Goal: Task Accomplishment & Management: Complete application form

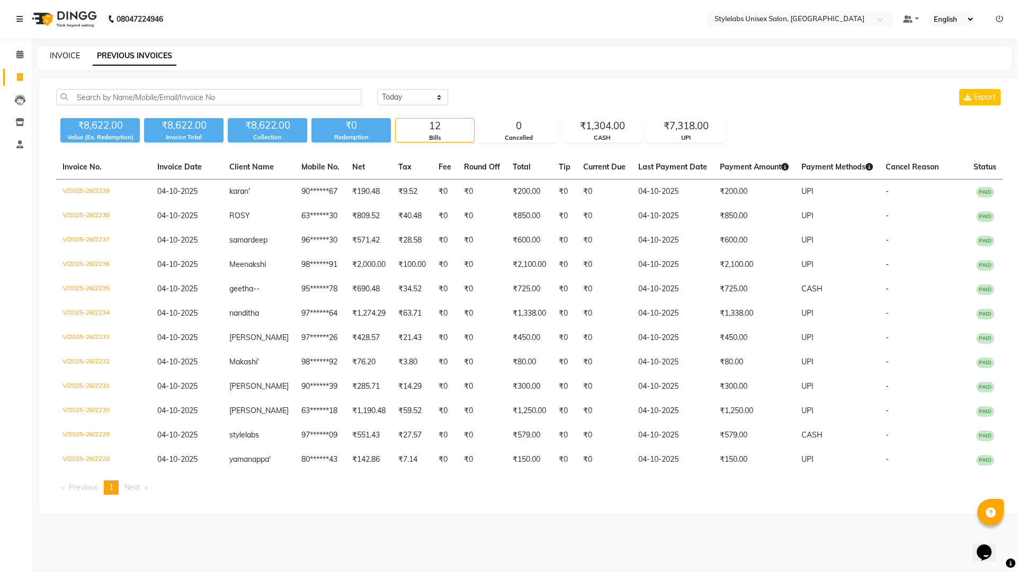
click at [67, 52] on link "INVOICE" at bounding box center [65, 56] width 30 height 10
select select "service"
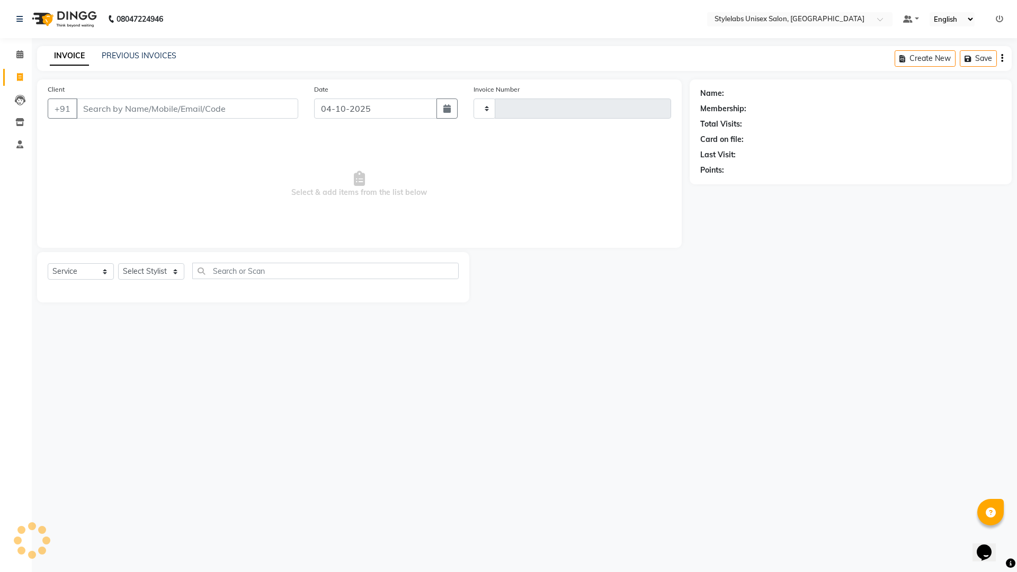
type input "2240"
select select "6674"
click at [174, 273] on select "Select Stylist Admin (stylelabs123) [PERSON_NAME] Chitra Manager Manager stylel…" at bounding box center [151, 271] width 66 height 16
select select "93052"
click at [118, 263] on select "Select Stylist Admin (stylelabs123) [PERSON_NAME] Chitra Manager Manager stylel…" at bounding box center [151, 271] width 66 height 16
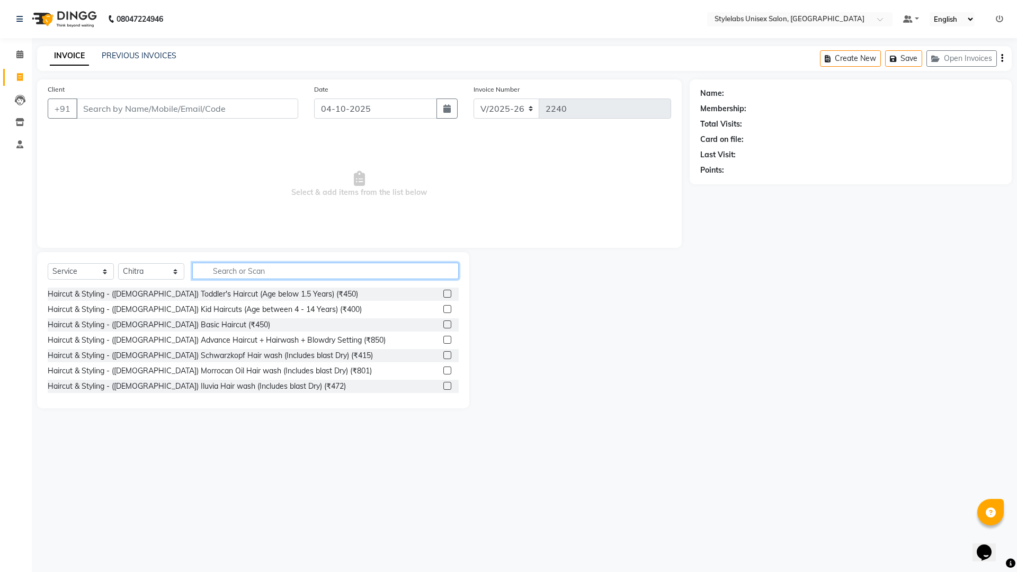
click at [269, 273] on input "text" at bounding box center [325, 271] width 266 height 16
type input "6"
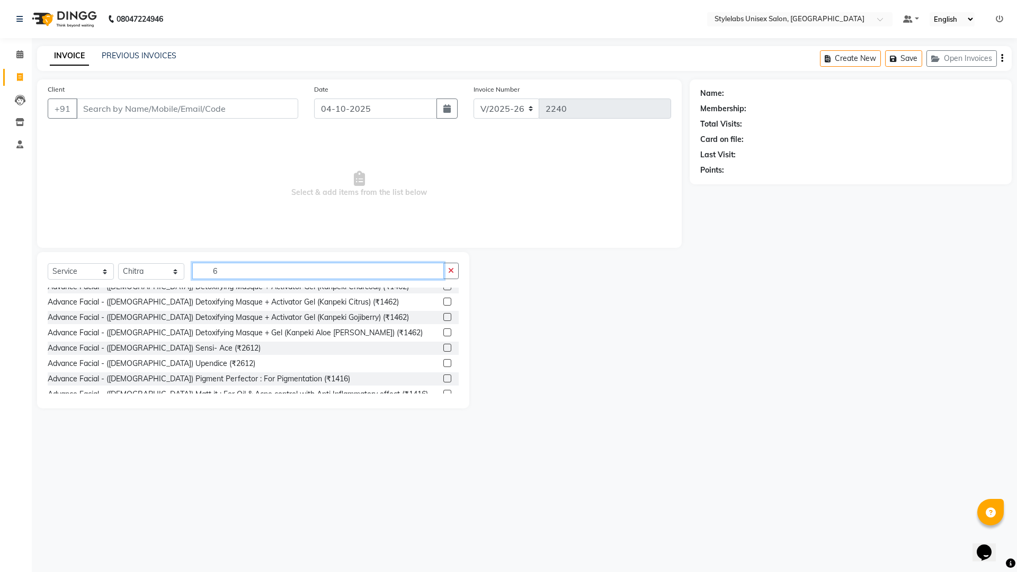
click at [222, 272] on input "6" at bounding box center [318, 271] width 252 height 16
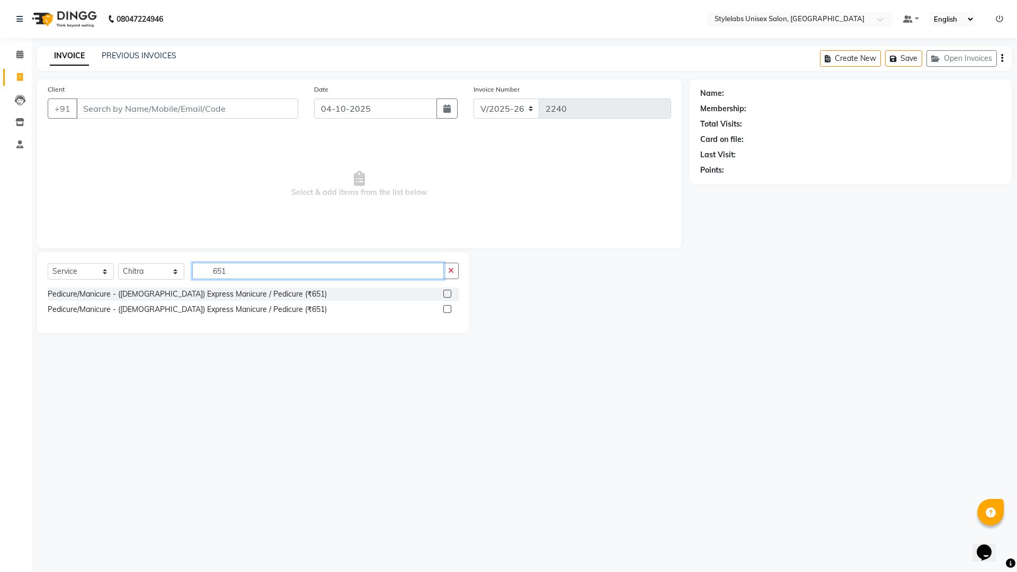
scroll to position [0, 0]
type input "651"
click at [447, 289] on div at bounding box center [450, 294] width 15 height 13
click at [447, 291] on label at bounding box center [447, 294] width 8 height 8
click at [447, 291] on input "checkbox" at bounding box center [446, 294] width 7 height 7
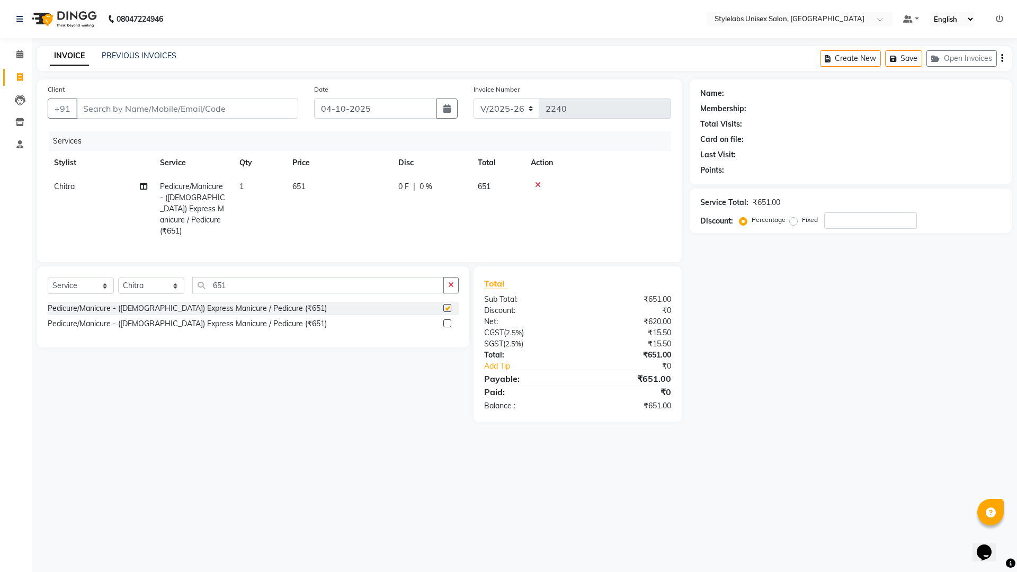
checkbox input "false"
click at [455, 279] on button "button" at bounding box center [450, 285] width 15 height 16
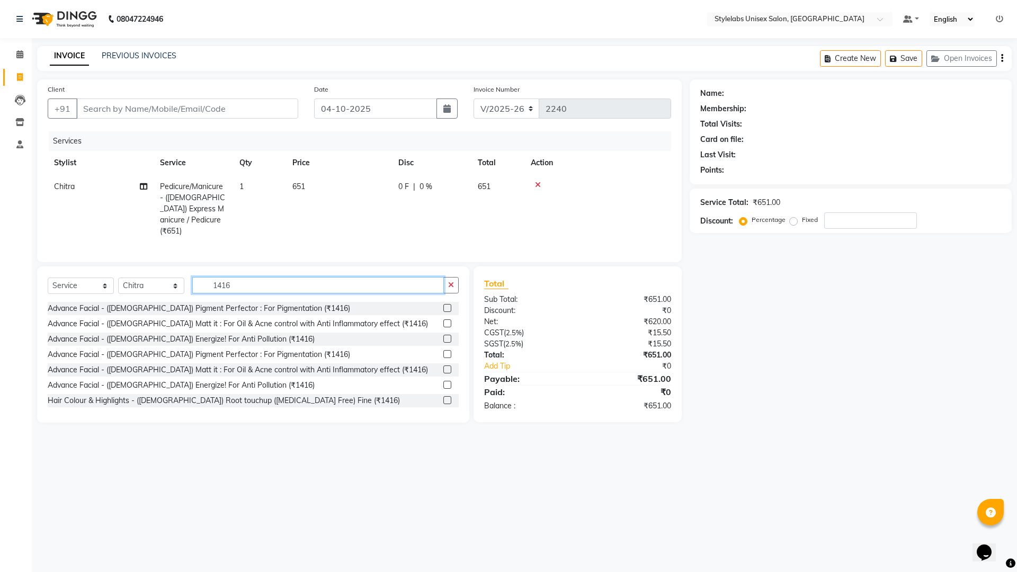
type input "1416"
click at [443, 398] on label at bounding box center [447, 400] width 8 height 8
click at [443, 398] on input "checkbox" at bounding box center [446, 400] width 7 height 7
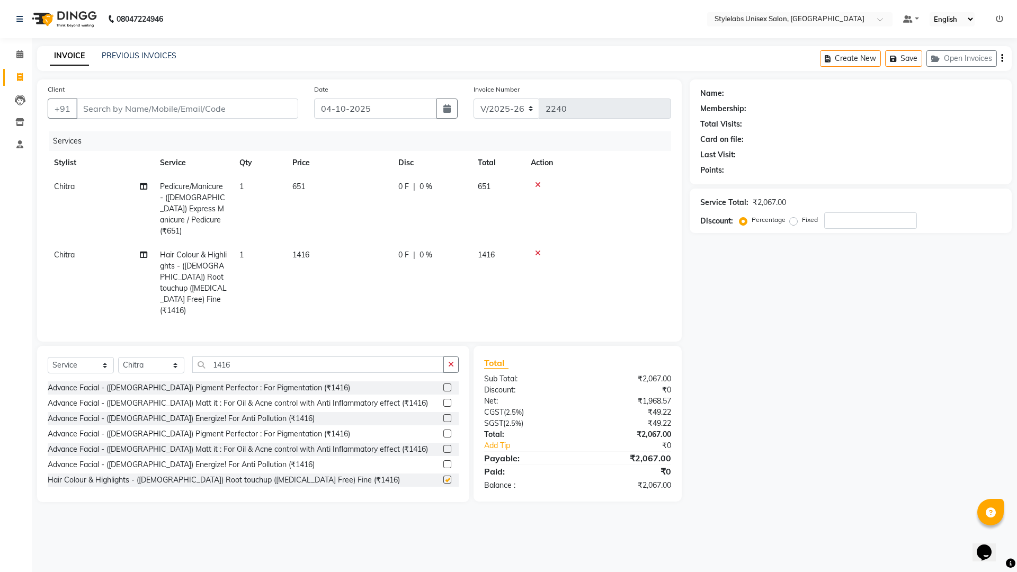
checkbox input "false"
click at [450, 361] on icon "button" at bounding box center [451, 364] width 6 height 7
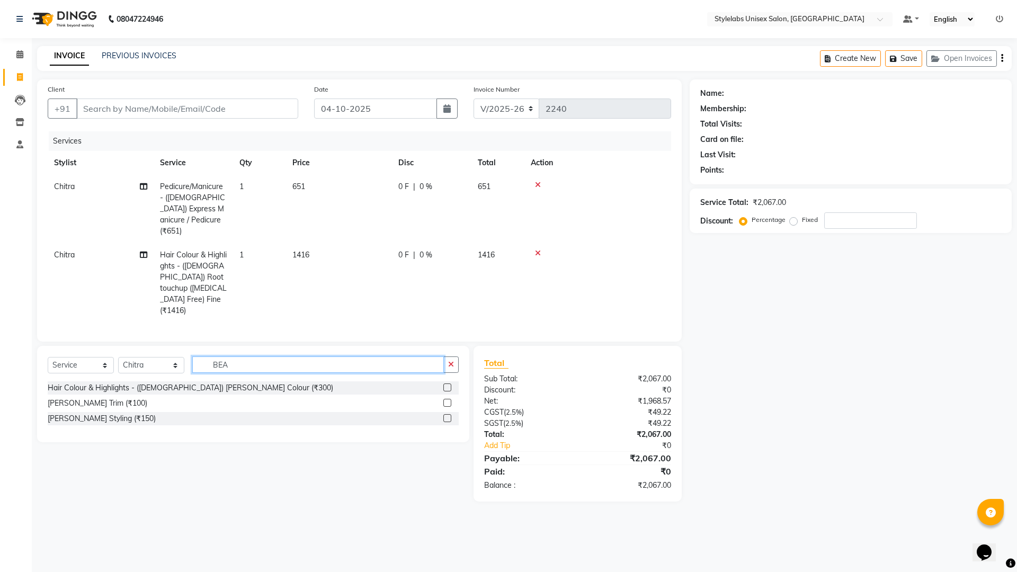
type input "BEA"
click at [448, 414] on label at bounding box center [447, 418] width 8 height 8
click at [448, 415] on input "checkbox" at bounding box center [446, 418] width 7 height 7
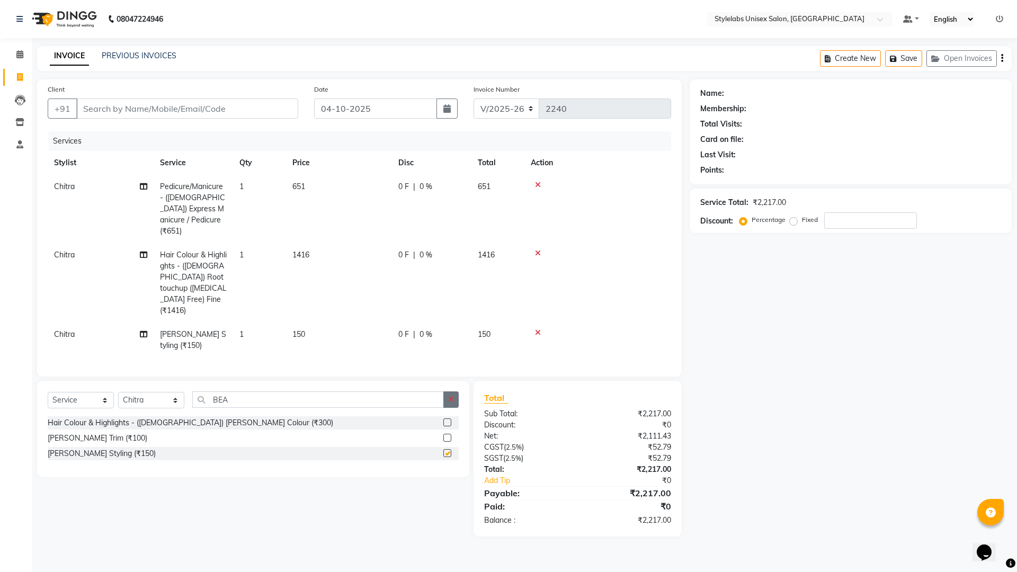
checkbox input "false"
drag, startPoint x: 451, startPoint y: 371, endPoint x: 418, endPoint y: 375, distance: 33.1
click at [451, 396] on icon "button" at bounding box center [451, 399] width 6 height 7
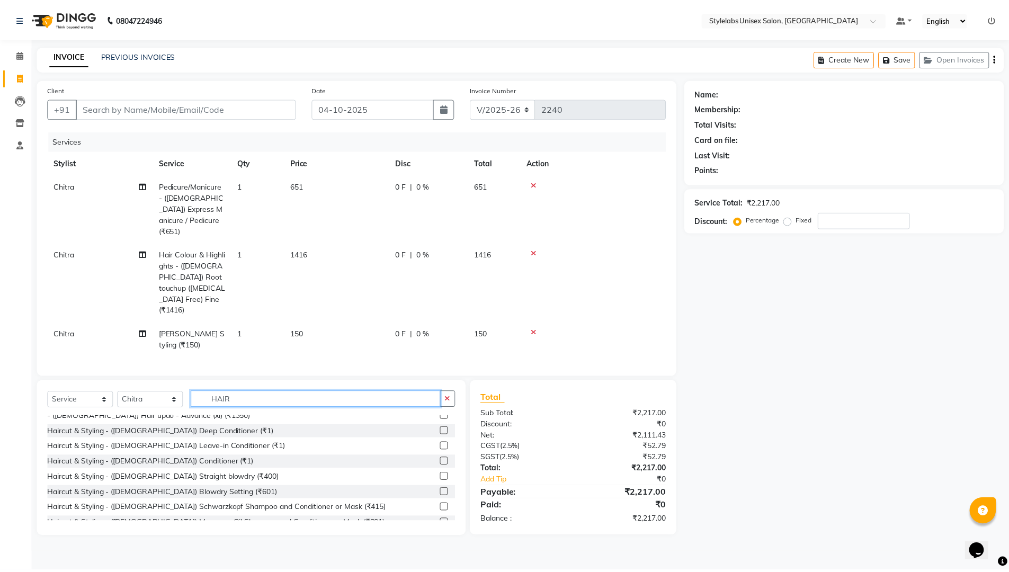
scroll to position [662, 0]
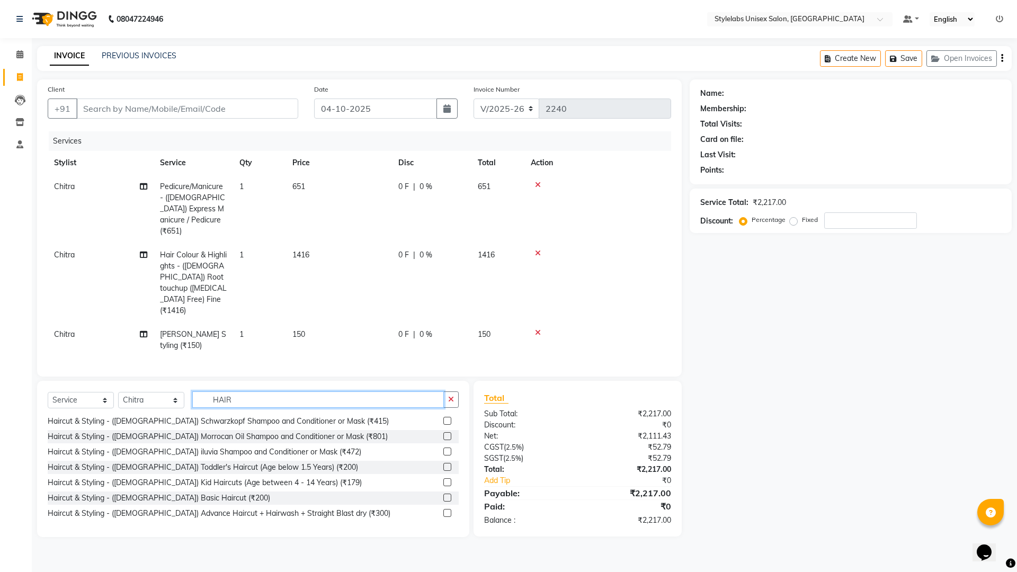
type input "HAIR"
click at [443, 509] on label at bounding box center [447, 513] width 8 height 8
click at [443, 510] on input "checkbox" at bounding box center [446, 513] width 7 height 7
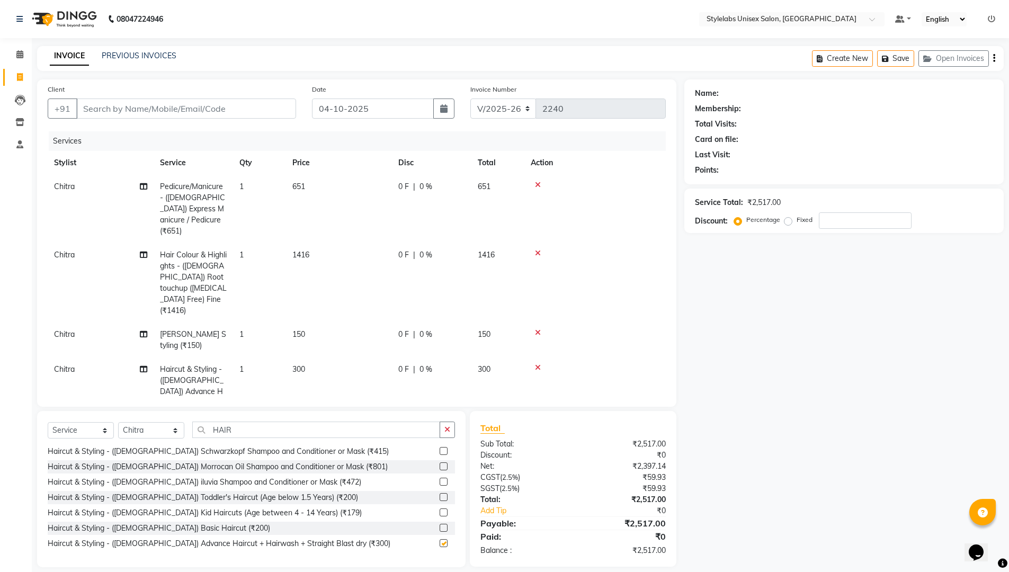
checkbox input "false"
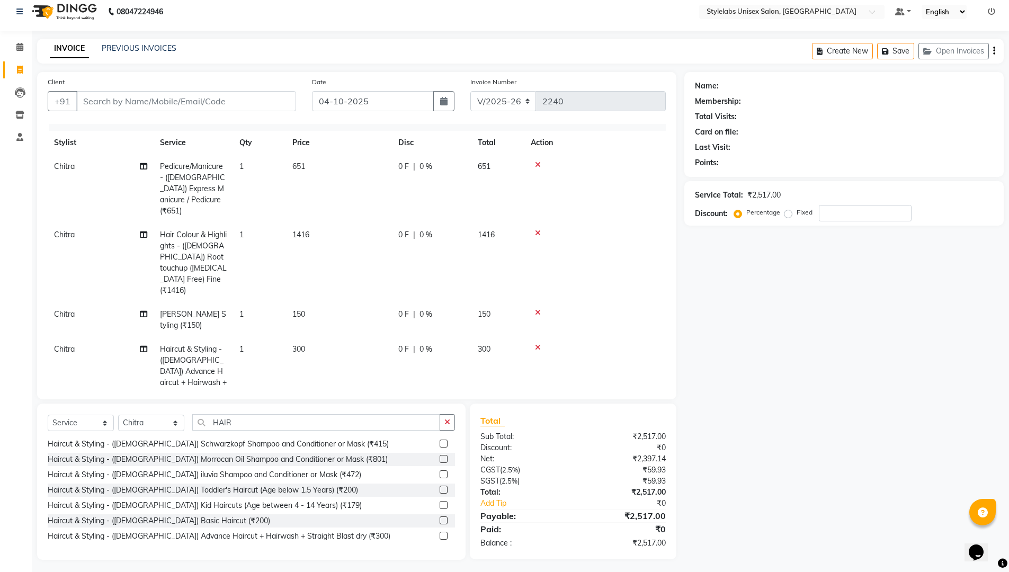
scroll to position [11, 0]
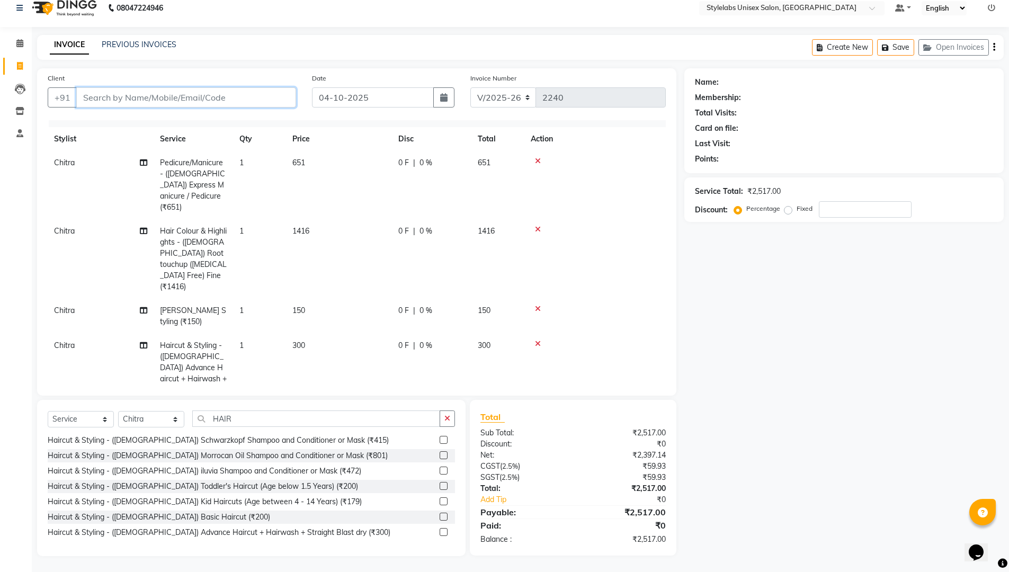
drag, startPoint x: 97, startPoint y: 95, endPoint x: 98, endPoint y: 106, distance: 10.6
click at [97, 95] on input "Client" at bounding box center [186, 97] width 220 height 20
type input "7"
type input "0"
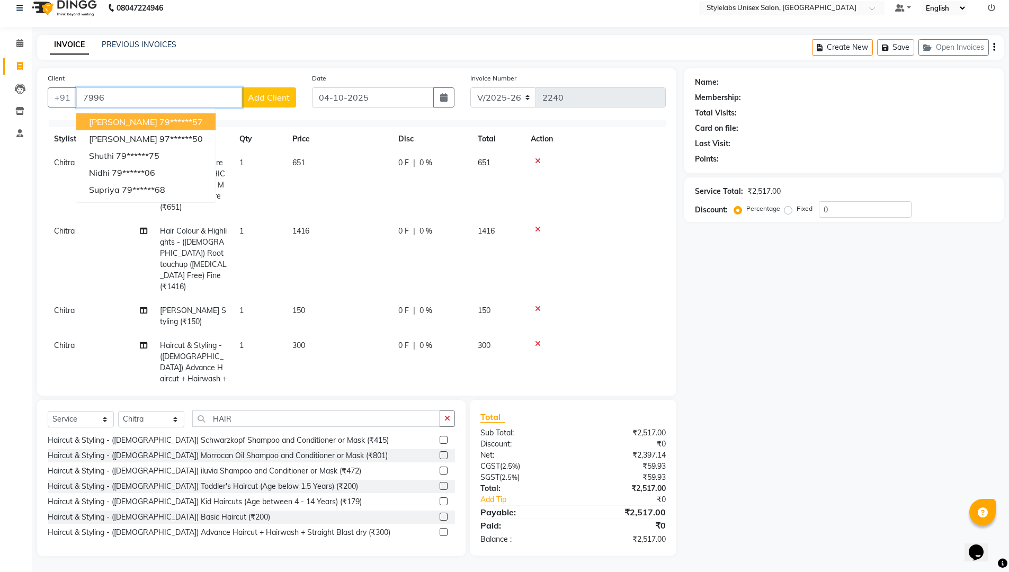
click at [159, 124] on ngb-highlight "79******57" at bounding box center [180, 122] width 43 height 11
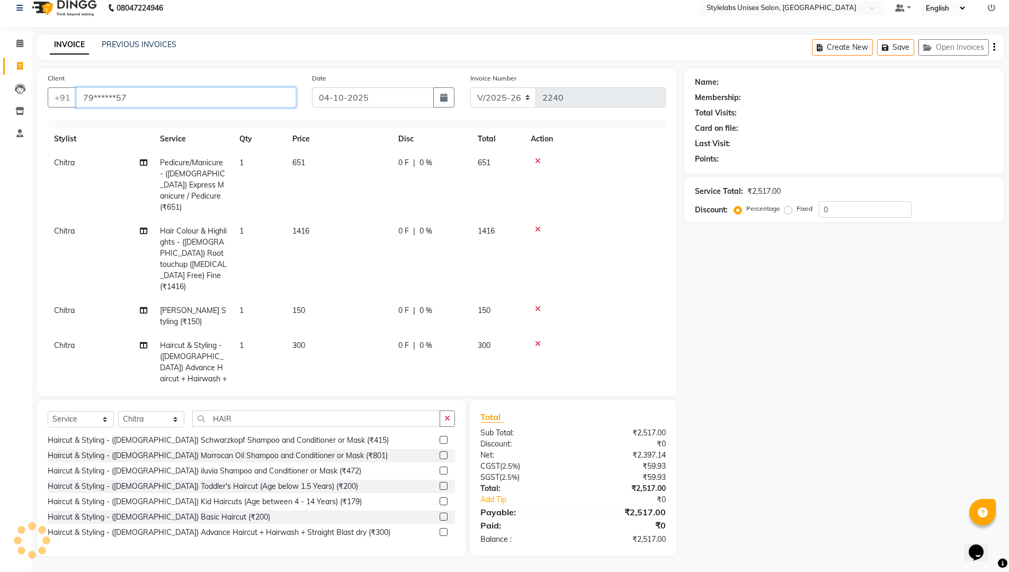
type input "79******57"
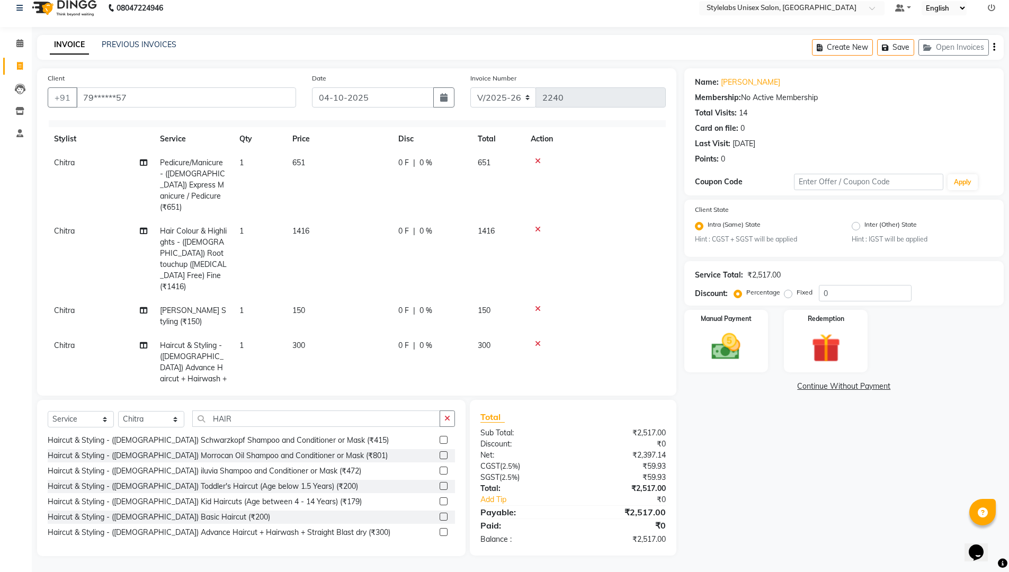
scroll to position [0, 0]
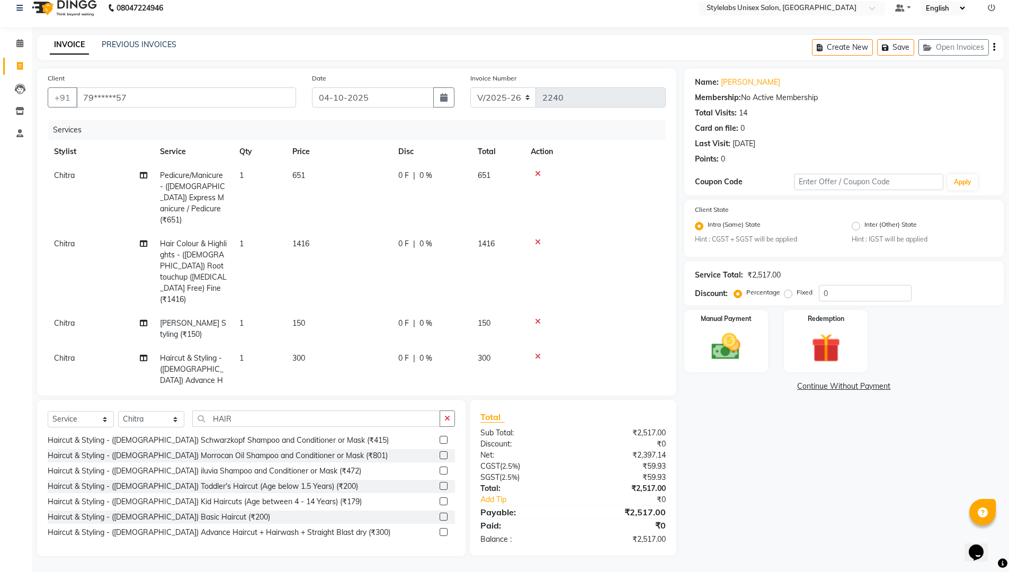
click at [61, 353] on span "Chitra" at bounding box center [64, 358] width 21 height 10
select select "93052"
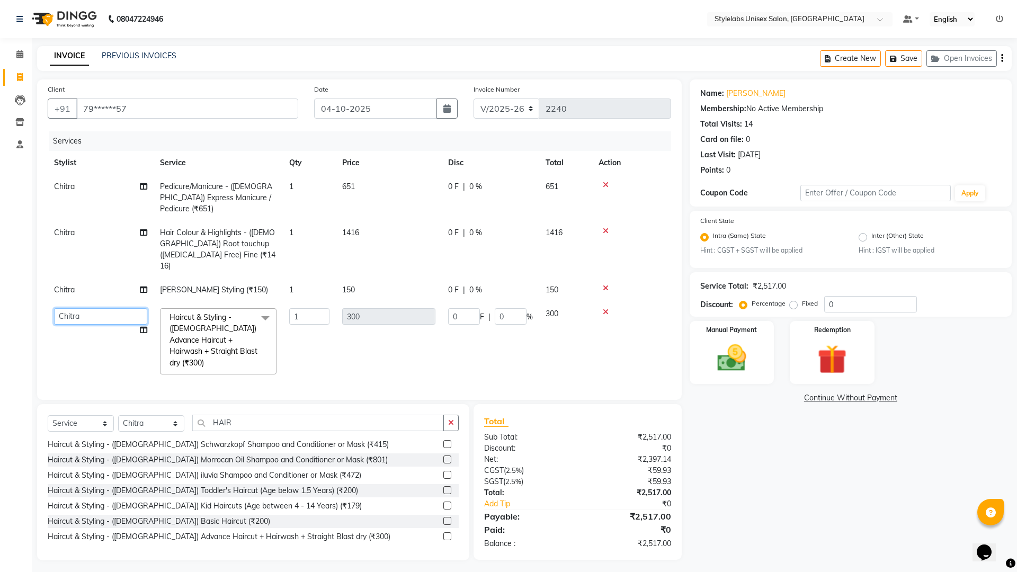
click at [74, 308] on select "Admin (stylelabs123) [PERSON_NAME] Chitra Manager Manager stylelabs [PERSON_NAM…" at bounding box center [100, 316] width 93 height 16
select select "58901"
click at [71, 278] on td "Chitra" at bounding box center [101, 290] width 106 height 24
select select "93052"
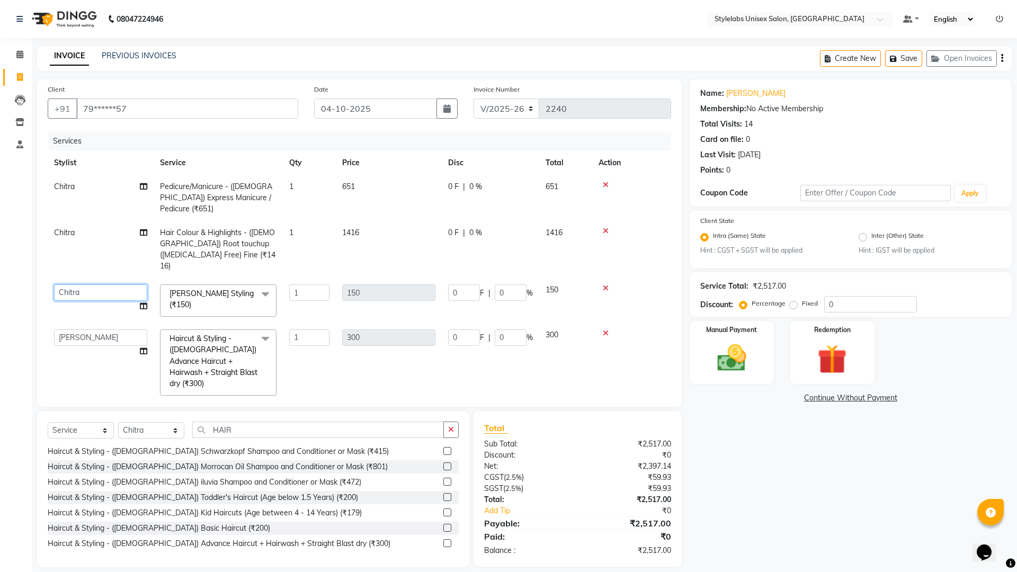
click at [75, 284] on select "Admin (stylelabs123) [PERSON_NAME] Chitra Manager Manager stylelabs [PERSON_NAM…" at bounding box center [100, 292] width 93 height 16
select select "58901"
click at [73, 228] on span "Chitra" at bounding box center [64, 233] width 21 height 10
select select "93052"
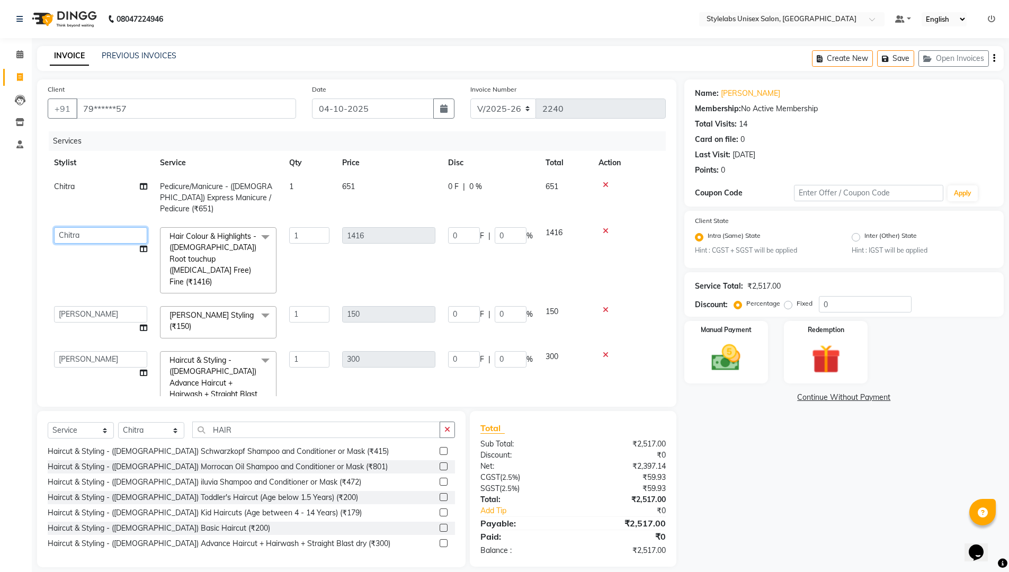
click at [76, 227] on select "Admin (stylelabs123) [PERSON_NAME] Chitra Manager Manager stylelabs [PERSON_NAM…" at bounding box center [100, 235] width 93 height 16
select select "58901"
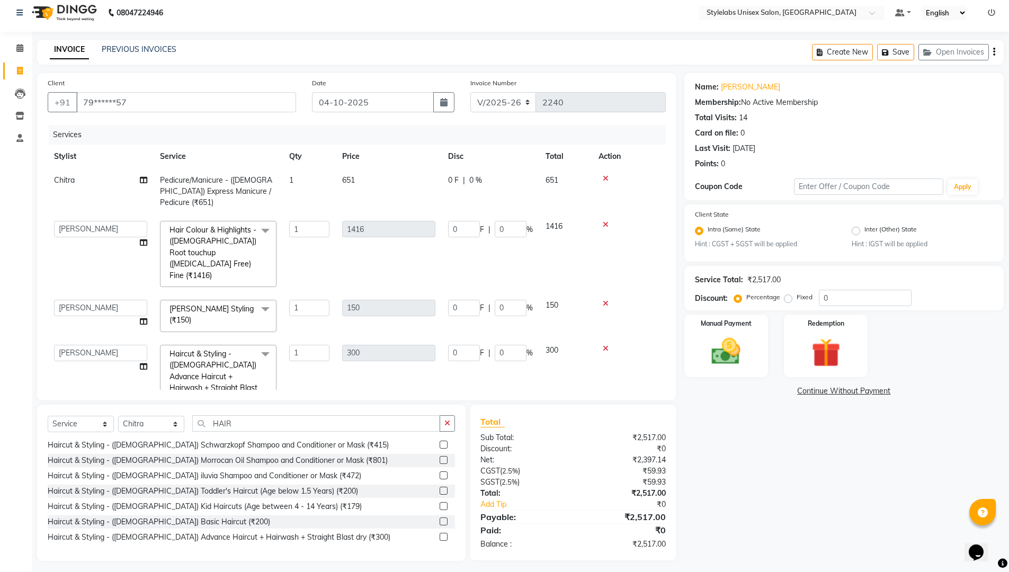
scroll to position [8, 0]
click at [731, 372] on div "Manual Payment" at bounding box center [725, 343] width 87 height 65
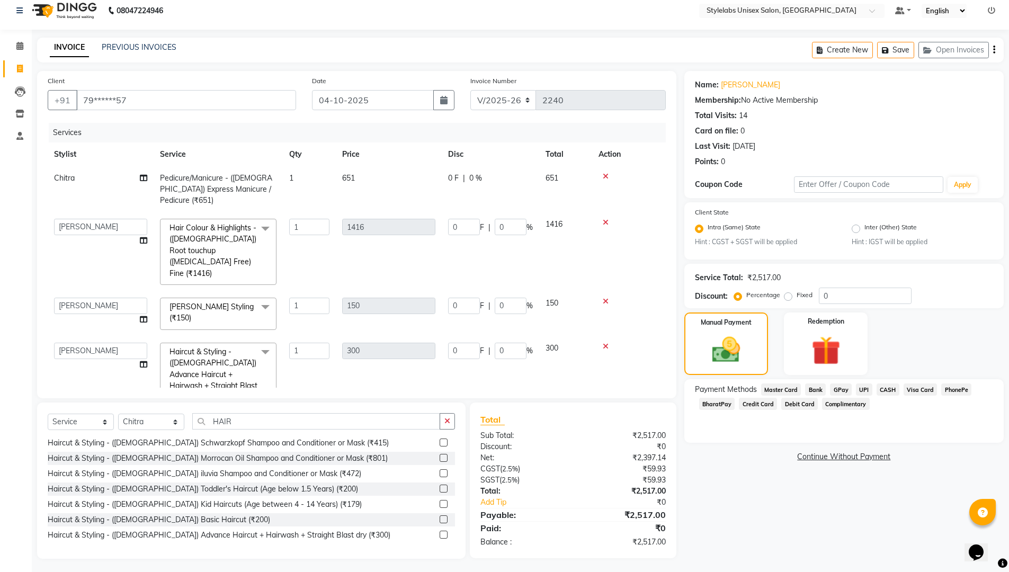
click at [863, 386] on span "UPI" at bounding box center [864, 390] width 16 height 12
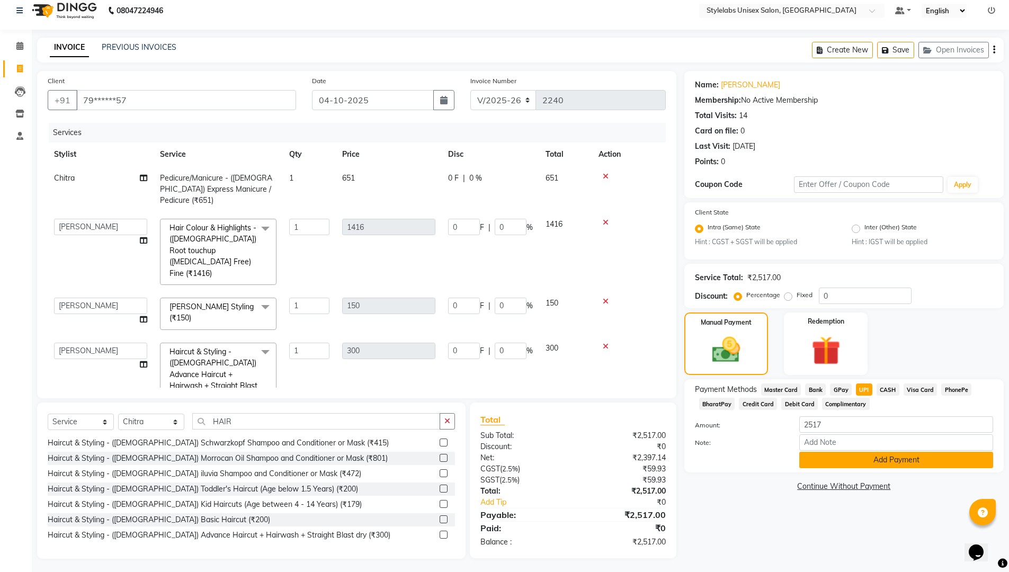
click at [857, 456] on button "Add Payment" at bounding box center [896, 460] width 194 height 16
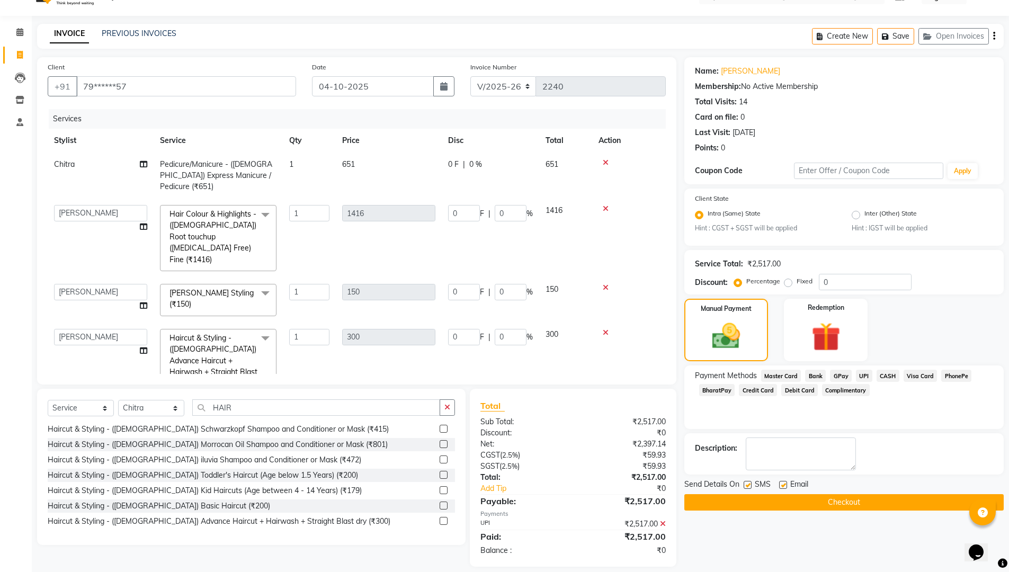
scroll to position [30, 0]
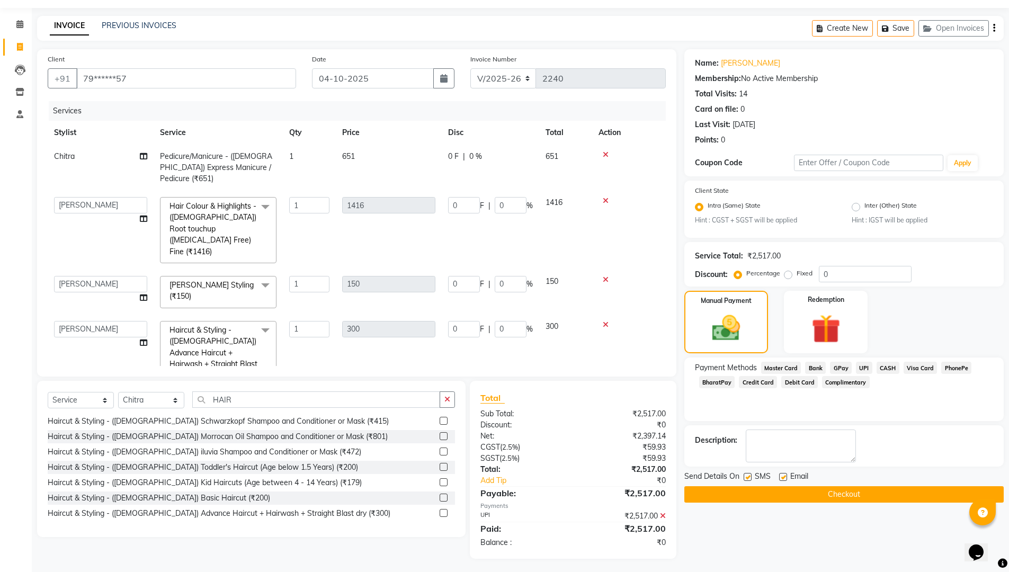
click at [851, 488] on button "Checkout" at bounding box center [843, 494] width 319 height 16
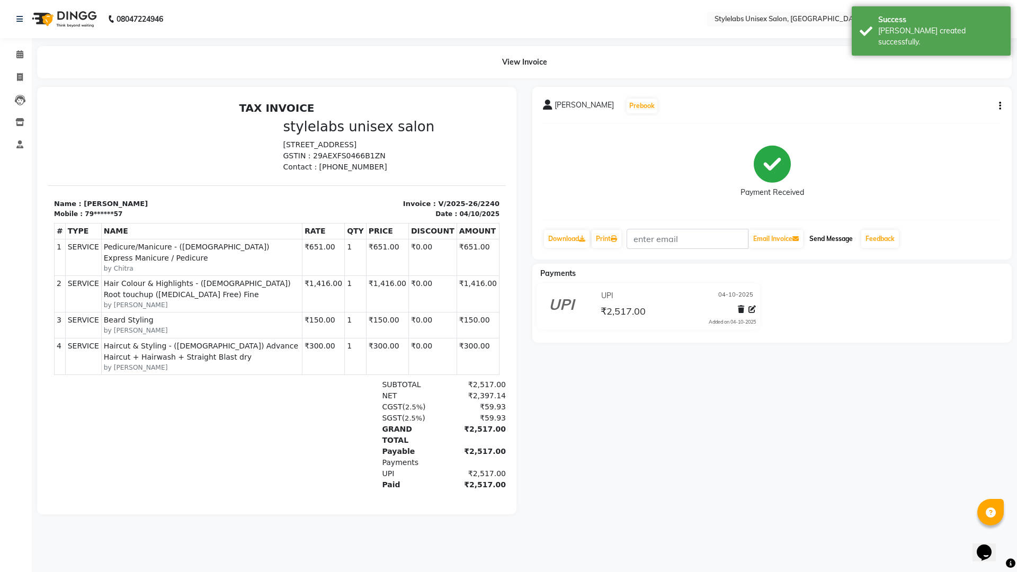
click at [826, 240] on button "Send Message" at bounding box center [831, 239] width 52 height 18
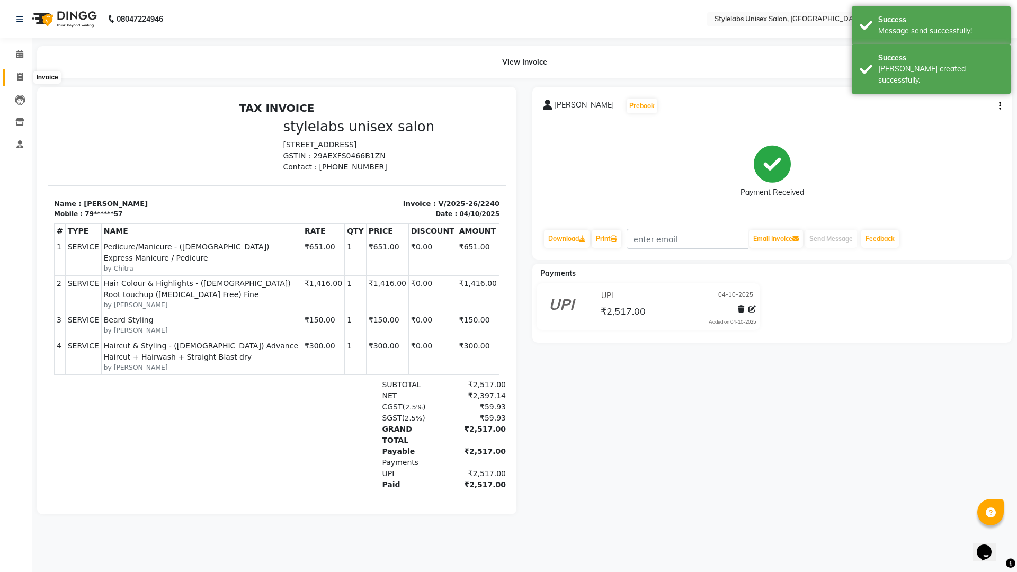
click at [19, 79] on icon at bounding box center [20, 77] width 6 height 8
select select "service"
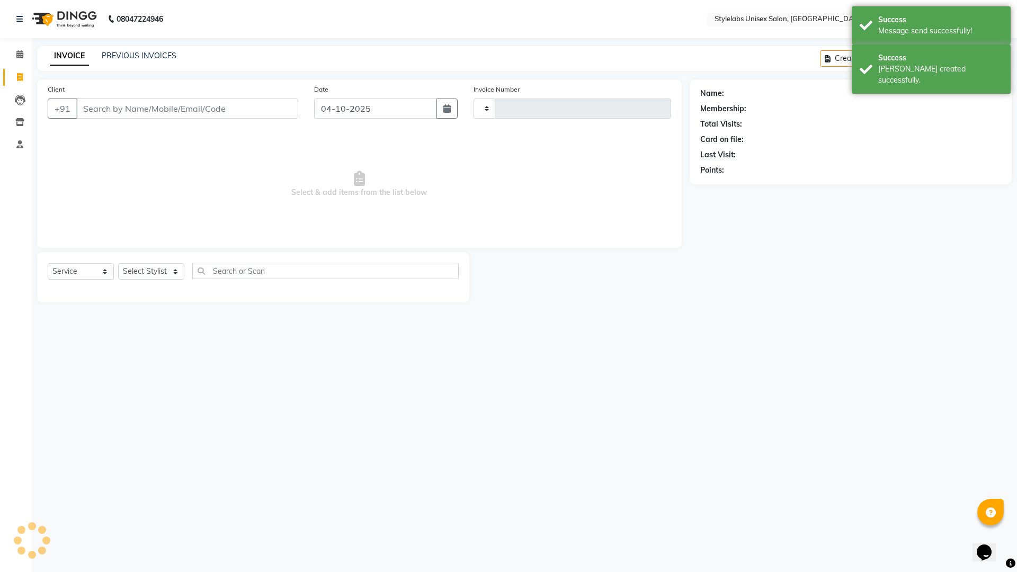
type input "2241"
select select "6674"
click at [173, 275] on select "Select Stylist Admin (stylelabs123) [PERSON_NAME] Chitra Manager Manager stylel…" at bounding box center [151, 271] width 66 height 16
click at [152, 414] on div "08047224946 Select Location × Stylelabs Unisex Salon, Vinayakanagar Default Pan…" at bounding box center [508, 286] width 1017 height 572
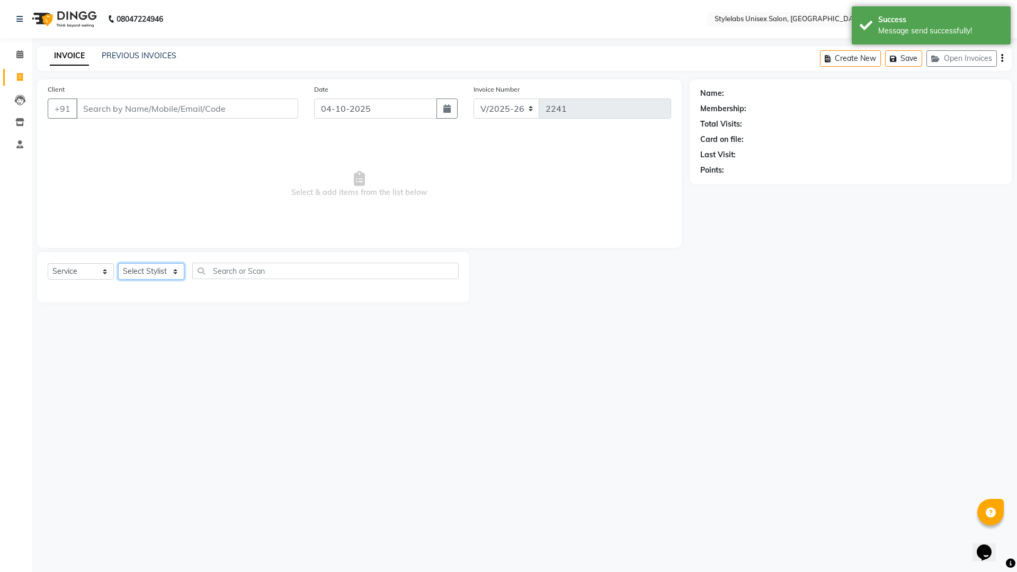
drag, startPoint x: 173, startPoint y: 271, endPoint x: 173, endPoint y: 280, distance: 9.0
click at [173, 280] on div "Select Service Product Membership Package Voucher Prepaid Gift Card Select Styl…" at bounding box center [253, 275] width 411 height 25
select select "82673"
click at [118, 263] on select "Select Stylist Admin (stylelabs123) [PERSON_NAME] Chitra Manager Manager stylel…" at bounding box center [151, 271] width 66 height 16
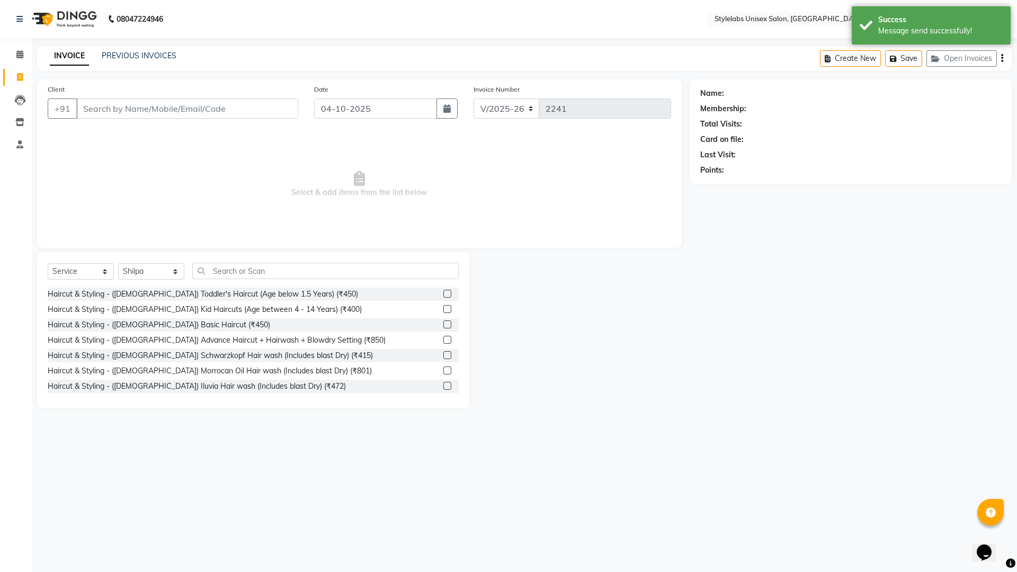
click at [249, 285] on div "Select Service Product Membership Package Voucher Prepaid Gift Card Select Styl…" at bounding box center [253, 275] width 411 height 25
click at [253, 271] on input "text" at bounding box center [325, 271] width 266 height 16
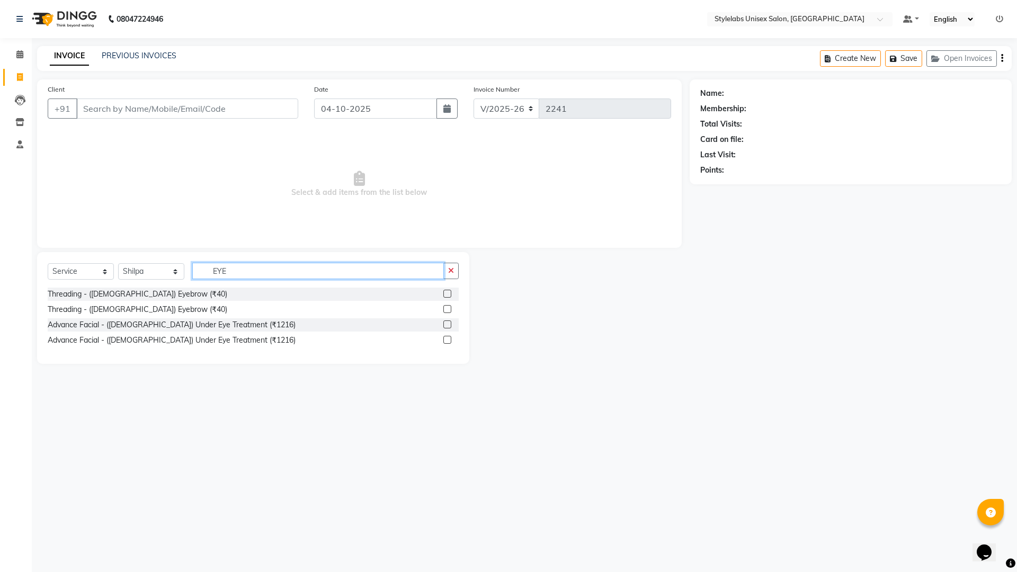
type input "EYE"
click at [448, 291] on label at bounding box center [447, 294] width 8 height 8
click at [448, 291] on input "checkbox" at bounding box center [446, 294] width 7 height 7
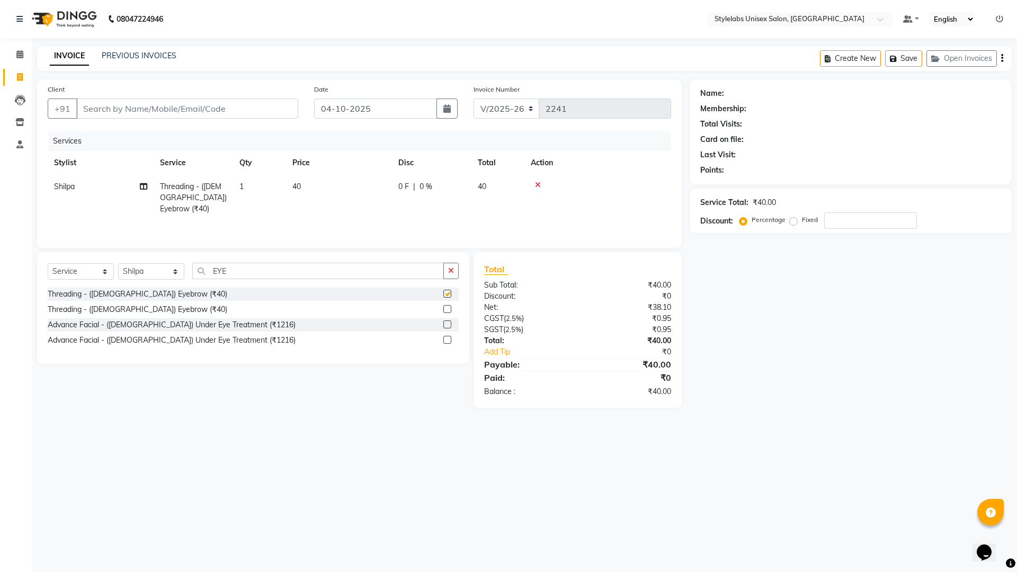
checkbox input "false"
click at [170, 114] on input "Client" at bounding box center [187, 109] width 222 height 20
type input "8"
type input "0"
type input "8281764758"
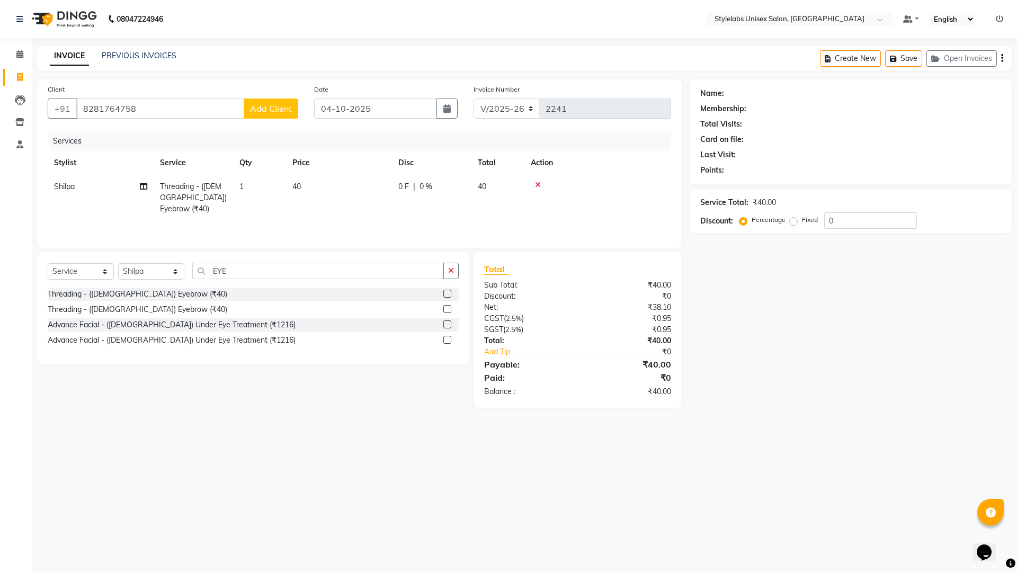
click at [292, 106] on button "Add Client" at bounding box center [271, 109] width 55 height 20
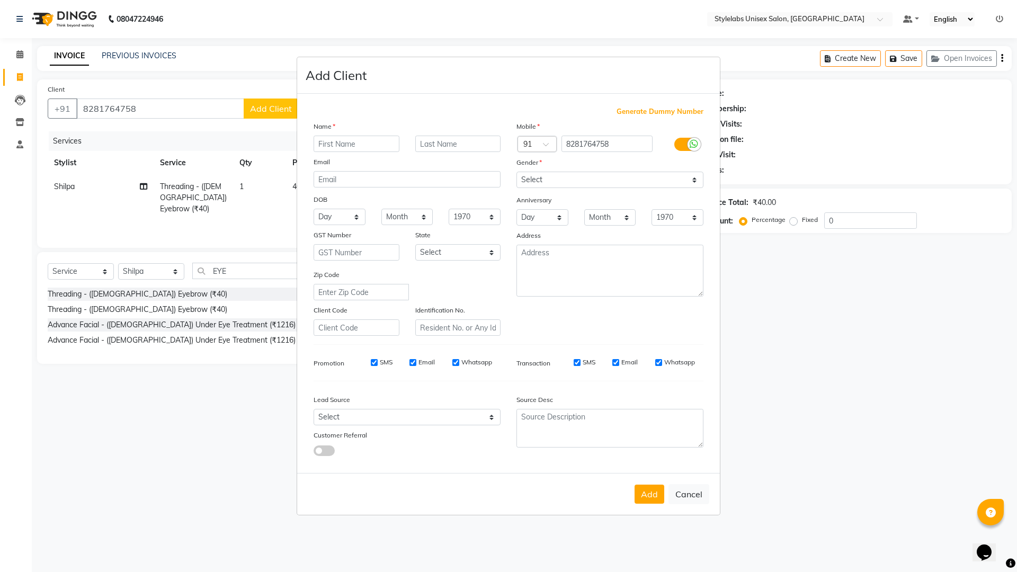
click at [357, 145] on input "text" at bounding box center [357, 144] width 86 height 16
type input "[PERSON_NAME]"
click at [697, 174] on select "Select [DEMOGRAPHIC_DATA] [DEMOGRAPHIC_DATA] Other Prefer Not To Say" at bounding box center [609, 180] width 187 height 16
click at [516, 172] on select "Select [DEMOGRAPHIC_DATA] [DEMOGRAPHIC_DATA] Other Prefer Not To Say" at bounding box center [609, 180] width 187 height 16
click at [684, 181] on select "Select [DEMOGRAPHIC_DATA] [DEMOGRAPHIC_DATA] Other Prefer Not To Say" at bounding box center [609, 180] width 187 height 16
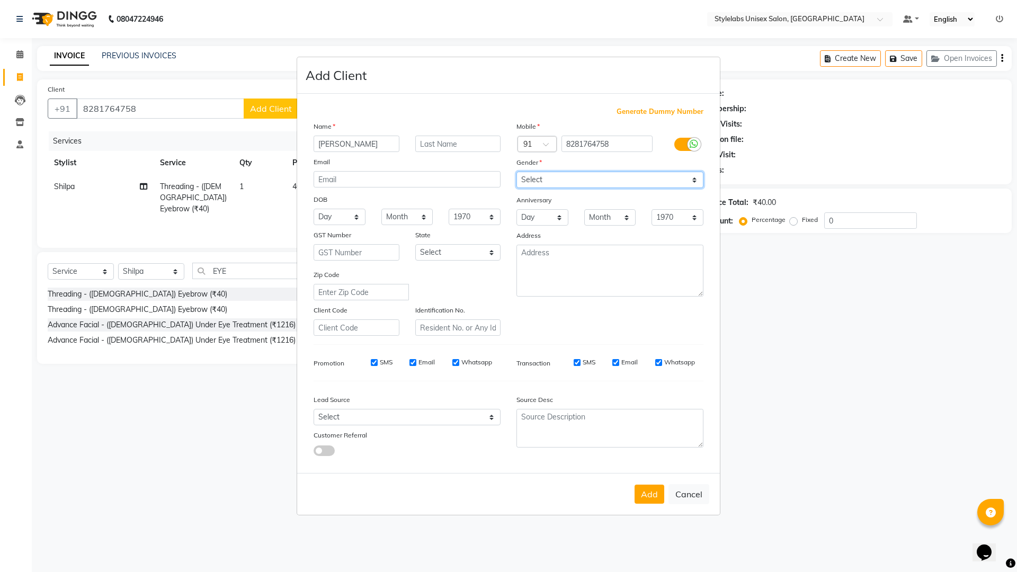
select select "[DEMOGRAPHIC_DATA]"
click at [516, 172] on select "Select [DEMOGRAPHIC_DATA] [DEMOGRAPHIC_DATA] Other Prefer Not To Say" at bounding box center [609, 180] width 187 height 16
click at [647, 501] on button "Add" at bounding box center [650, 494] width 30 height 19
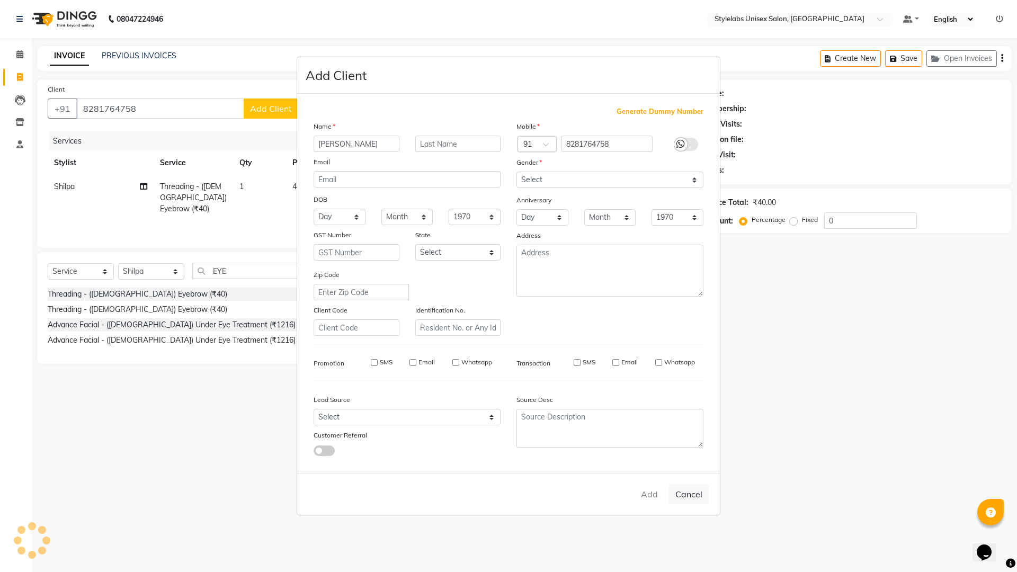
type input "82******58"
select select
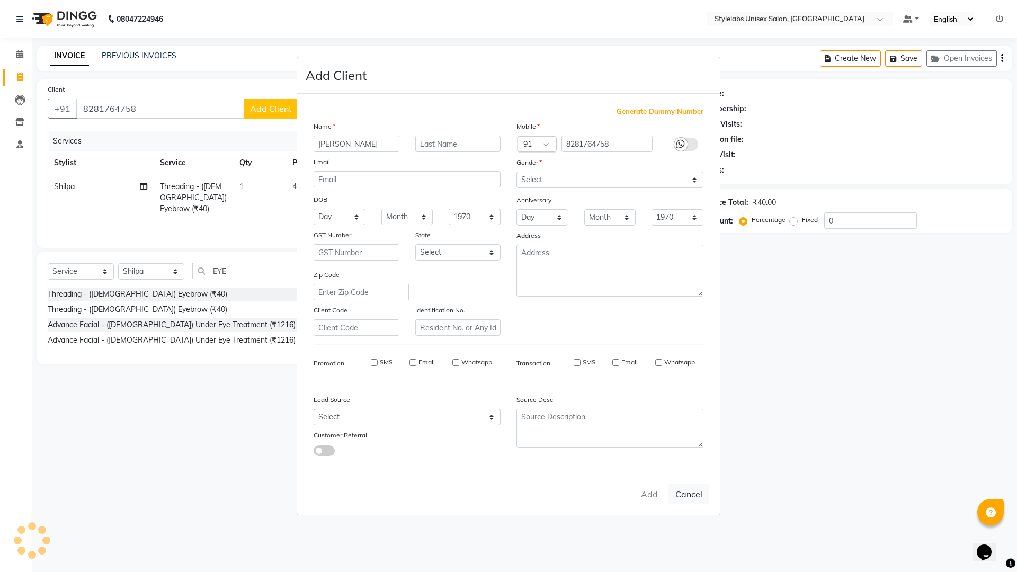
select select
checkbox input "false"
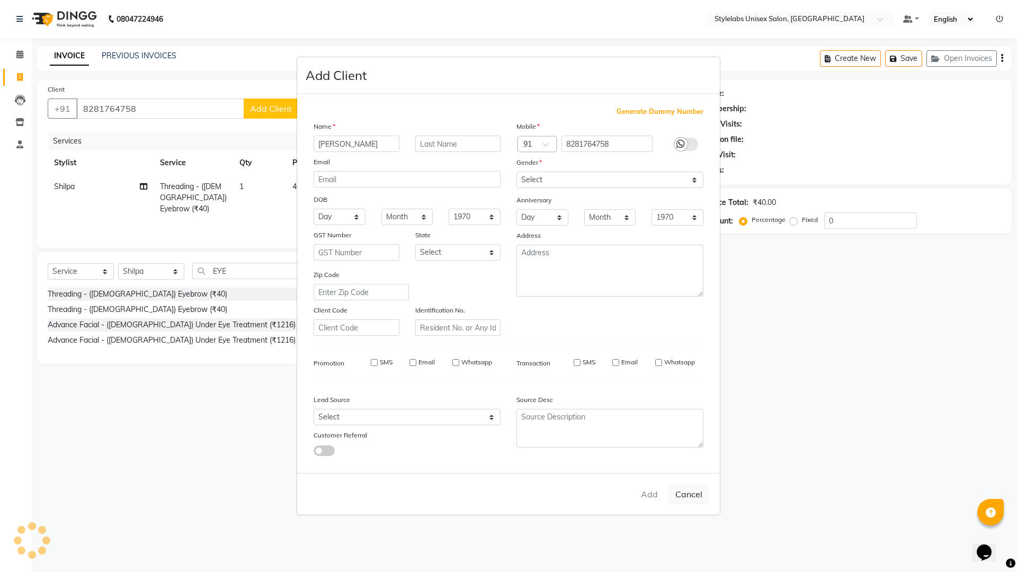
checkbox input "false"
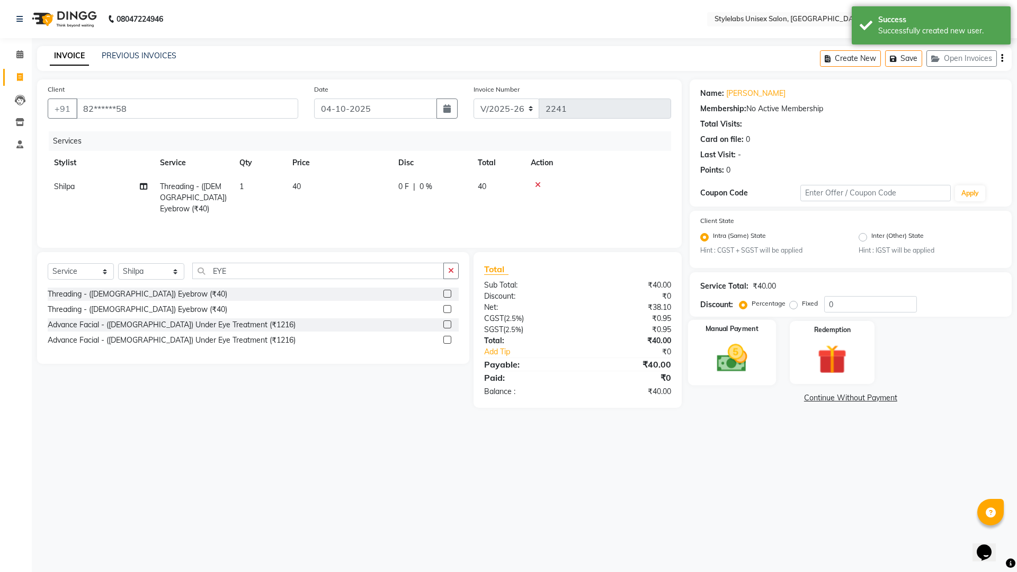
click at [741, 338] on div "Manual Payment" at bounding box center [732, 352] width 88 height 65
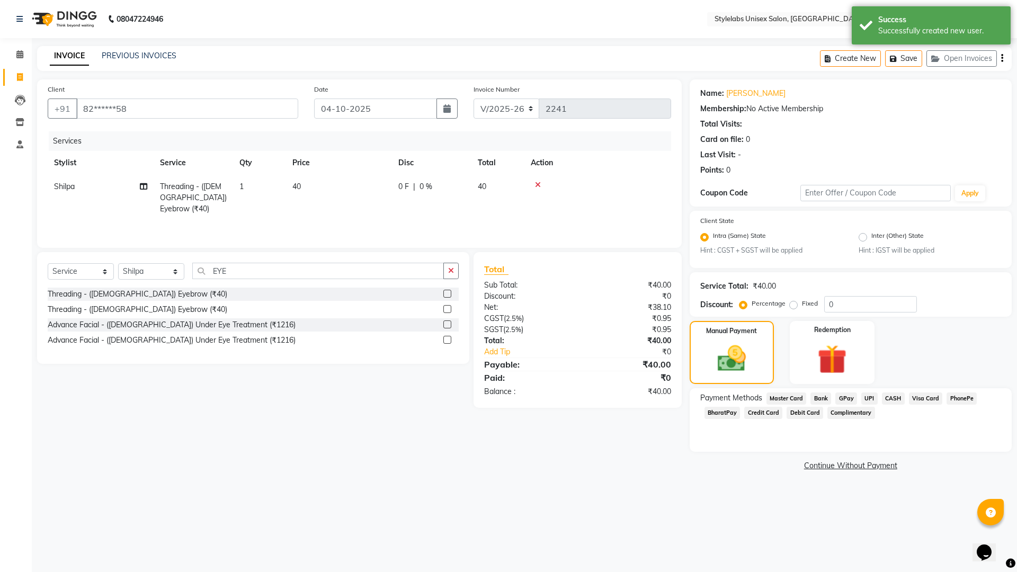
click at [870, 403] on span "UPI" at bounding box center [869, 399] width 16 height 12
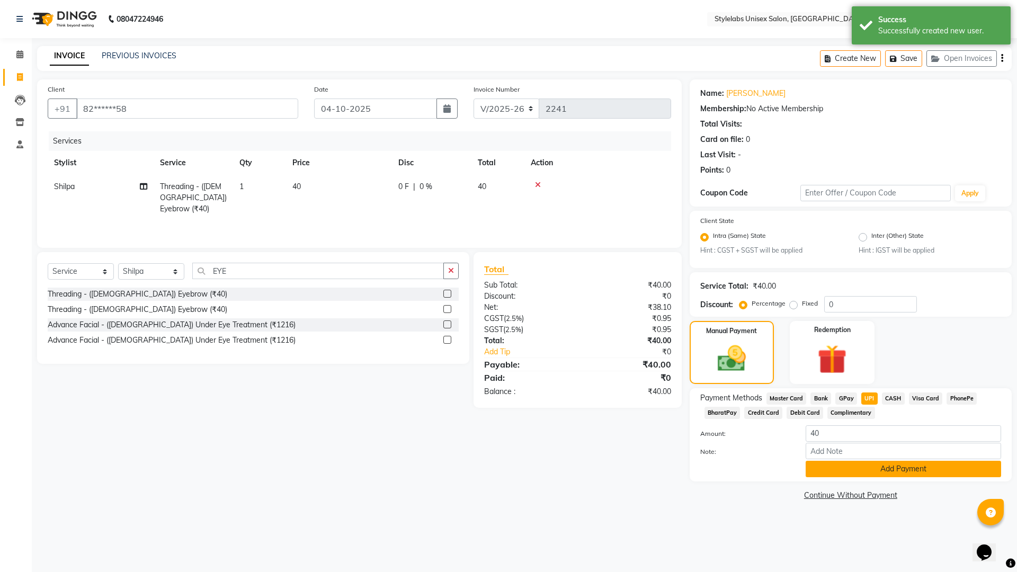
click at [863, 474] on button "Add Payment" at bounding box center [903, 469] width 195 height 16
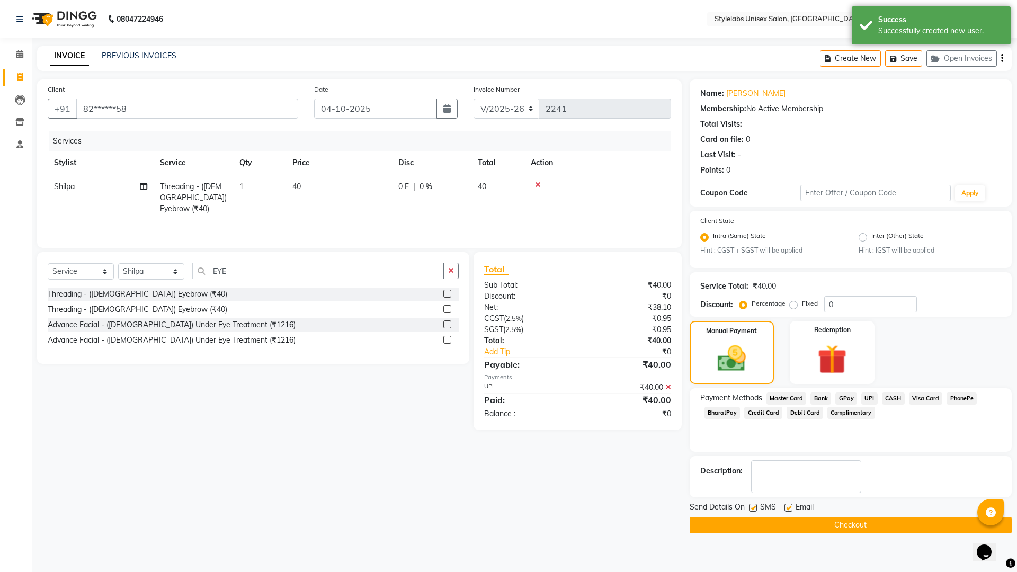
click at [862, 527] on button "Checkout" at bounding box center [851, 525] width 322 height 16
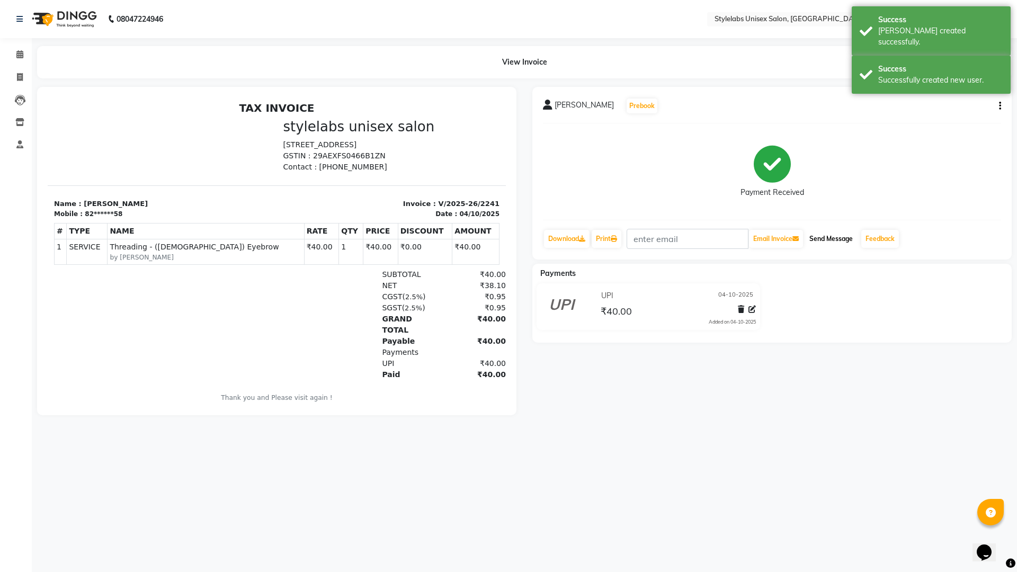
click at [835, 240] on button "Send Message" at bounding box center [831, 239] width 52 height 18
click at [21, 79] on icon at bounding box center [20, 77] width 6 height 8
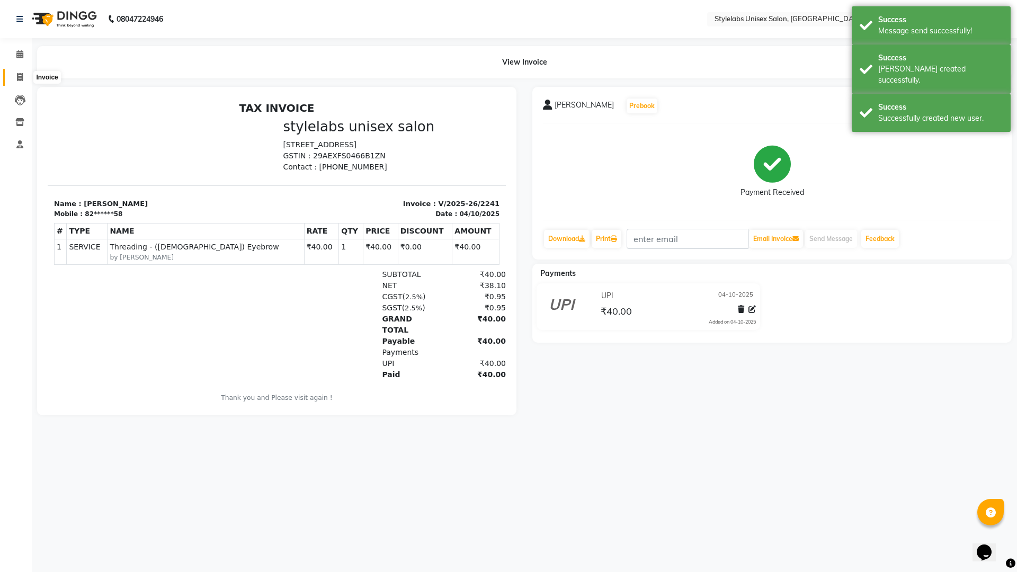
select select "service"
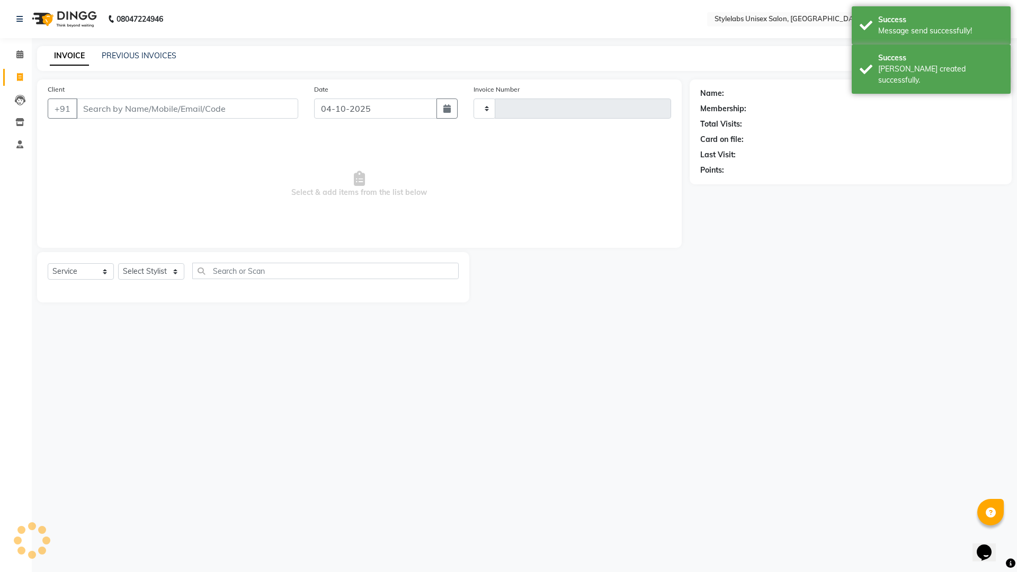
type input "2242"
select select "6674"
